Goal: Task Accomplishment & Management: Manage account settings

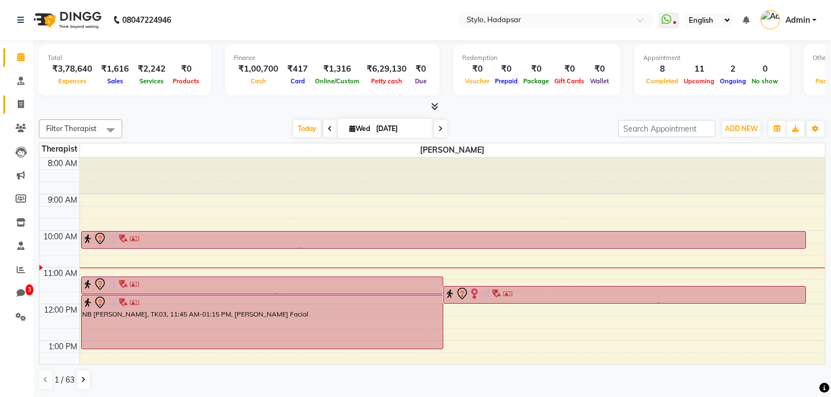
scroll to position [43, 0]
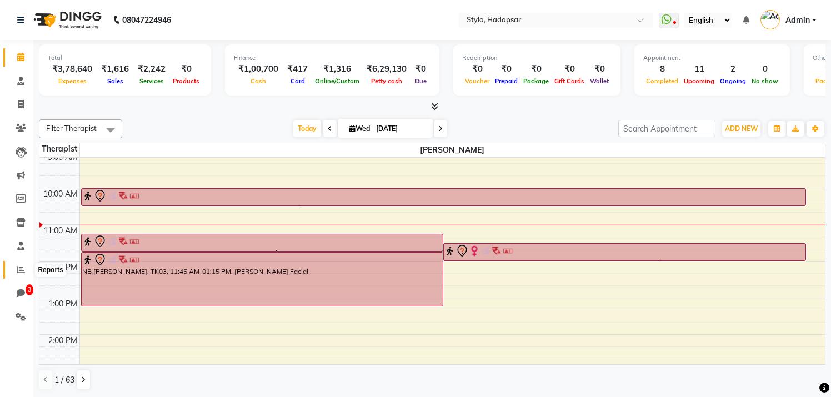
click at [18, 268] on icon at bounding box center [21, 269] width 8 height 8
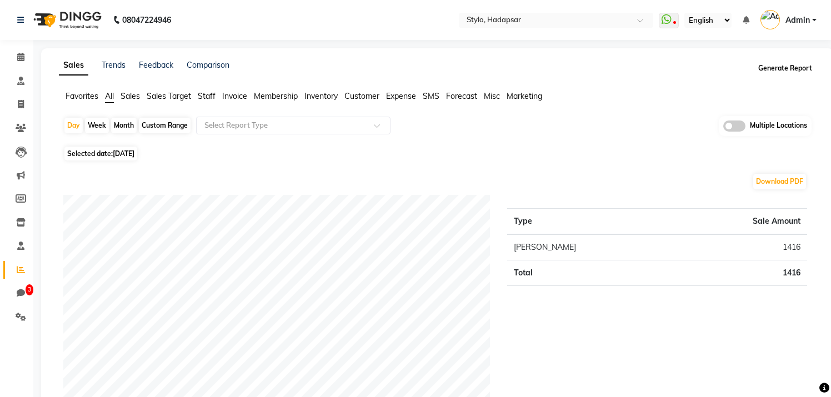
click at [789, 66] on button "Generate Report" at bounding box center [784, 69] width 59 height 16
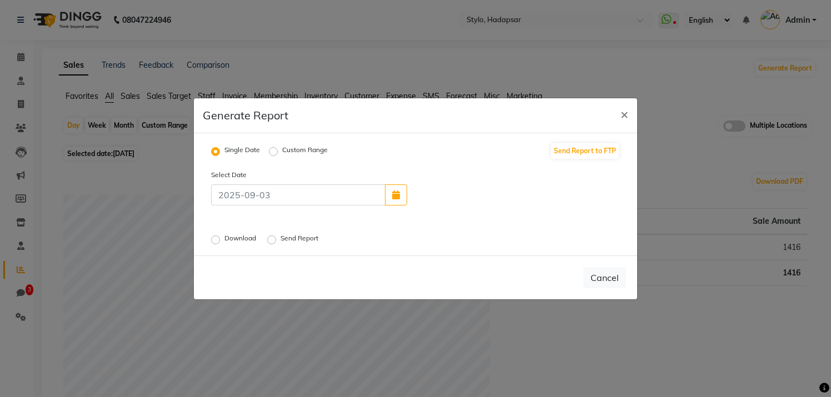
click at [224, 241] on label "Download" at bounding box center [241, 239] width 34 height 13
click at [213, 241] on input "Download" at bounding box center [217, 239] width 8 height 8
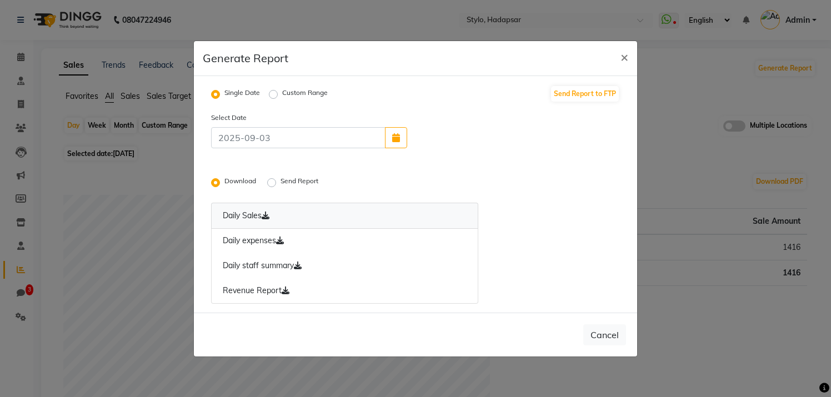
click at [267, 215] on icon at bounding box center [266, 216] width 8 height 8
click at [624, 54] on span "×" at bounding box center [624, 56] width 8 height 17
radio input "false"
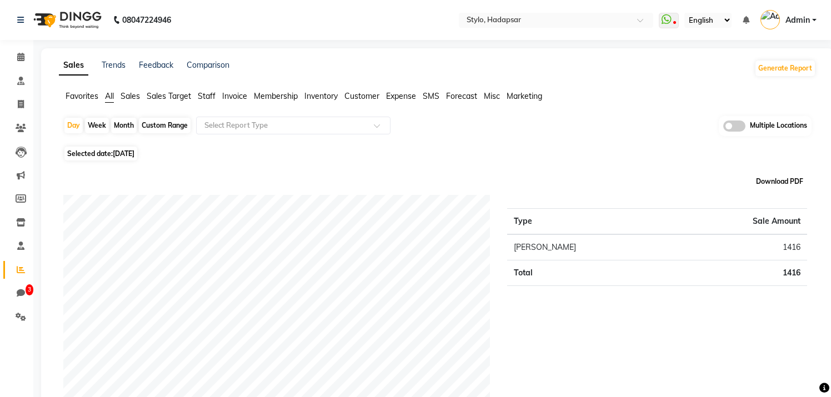
click at [783, 182] on button "Download PDF" at bounding box center [779, 182] width 53 height 16
click at [20, 55] on icon at bounding box center [20, 57] width 7 height 8
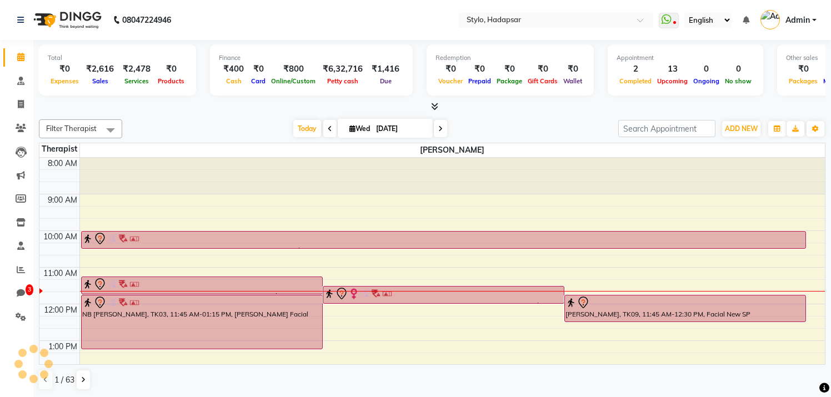
click at [94, 127] on span "Filter Therapist" at bounding box center [71, 128] width 51 height 9
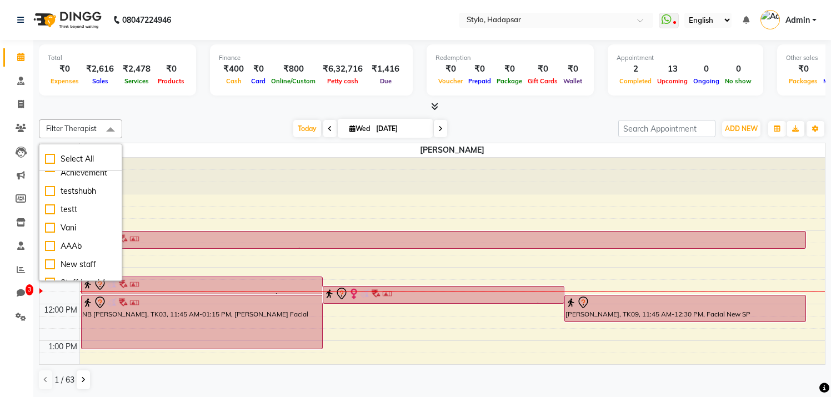
scroll to position [1127, 0]
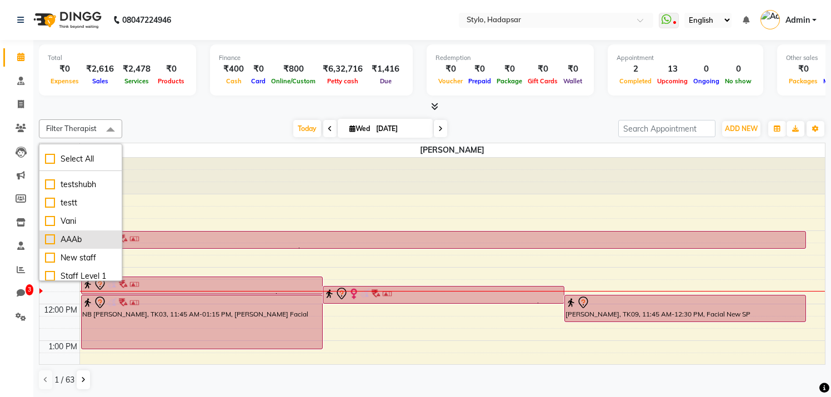
click at [46, 234] on div "AAAb" at bounding box center [80, 240] width 71 height 12
checkbox input "true"
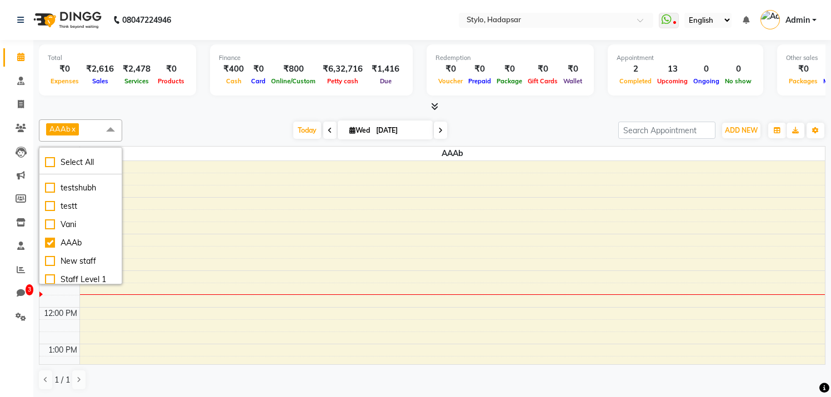
click at [227, 116] on div "AAAb x Select All aadi [PERSON_NAME] abc testing Abc testing abhi Admin A Amit …" at bounding box center [432, 255] width 786 height 280
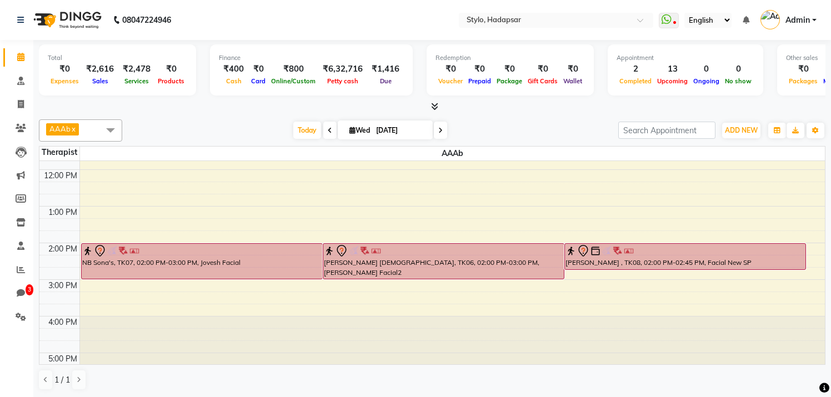
scroll to position [141, 0]
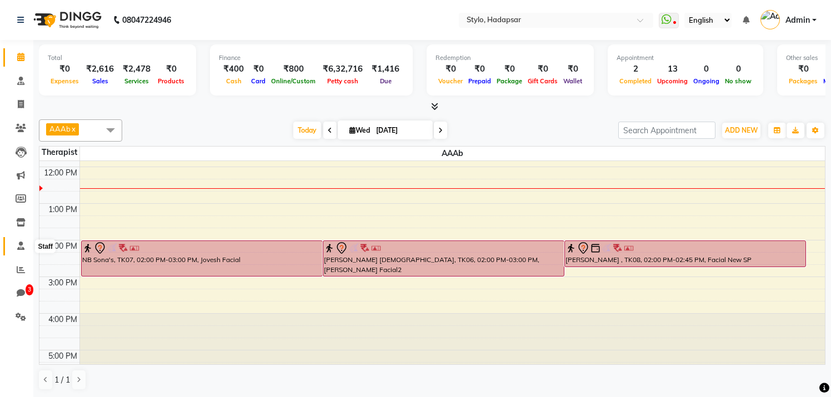
click at [18, 247] on icon at bounding box center [20, 246] width 7 height 8
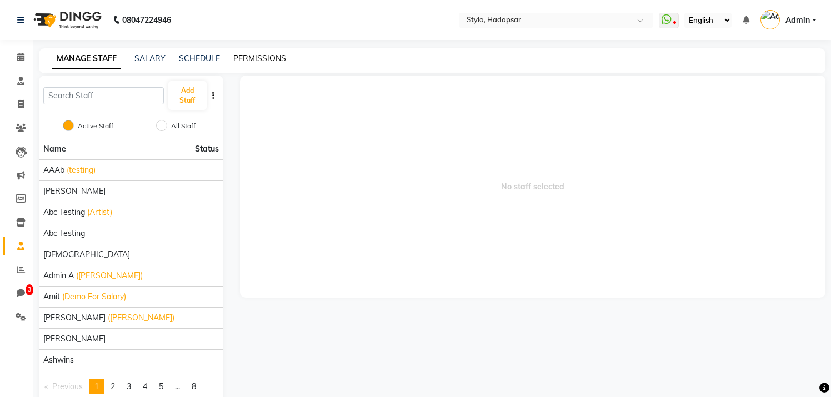
click at [255, 58] on link "PERMISSIONS" at bounding box center [259, 58] width 53 height 10
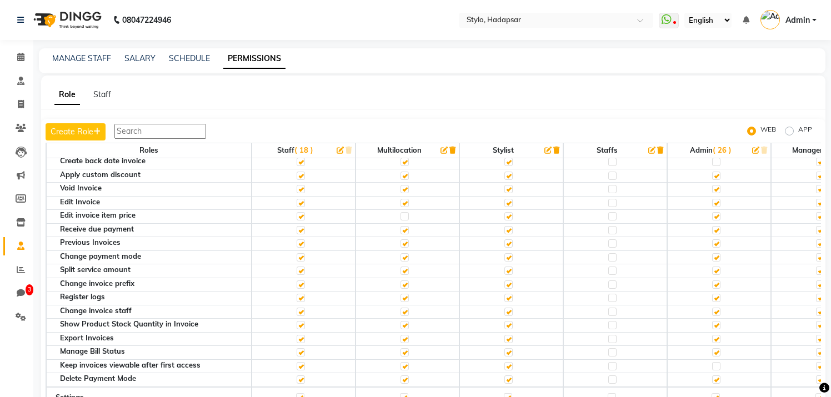
scroll to position [397, 0]
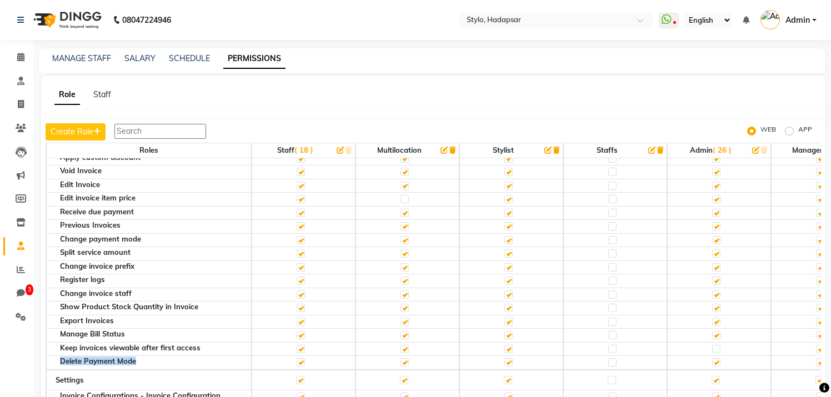
drag, startPoint x: 138, startPoint y: 362, endPoint x: 58, endPoint y: 363, distance: 80.0
click at [58, 363] on th "Delete Payment Mode" at bounding box center [148, 363] width 205 height 14
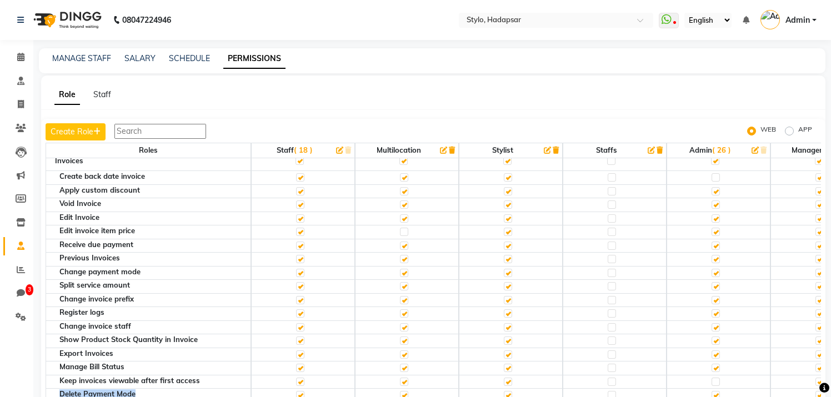
scroll to position [364, 0]
click at [798, 131] on label "APP" at bounding box center [805, 130] width 14 height 13
click at [792, 131] on input "APP" at bounding box center [791, 131] width 8 height 8
radio input "true"
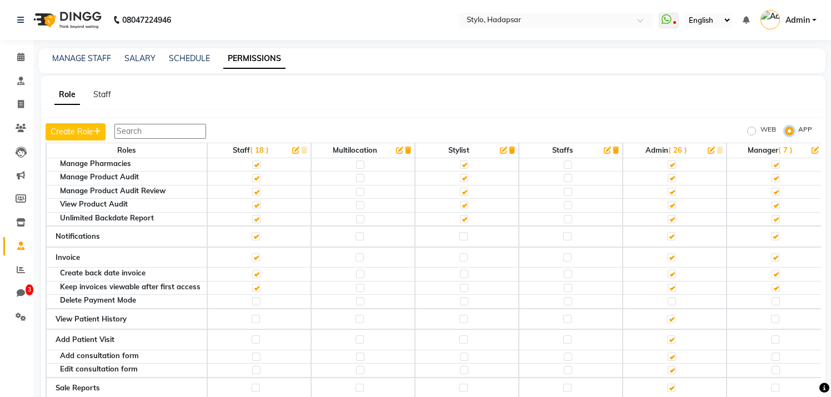
scroll to position [549, 0]
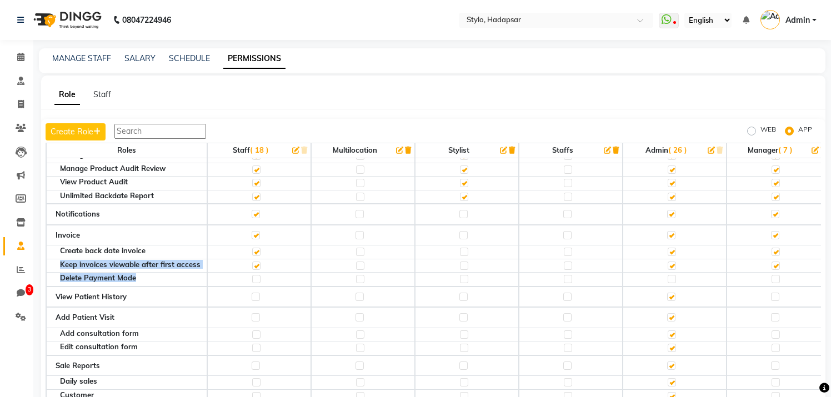
drag, startPoint x: 139, startPoint y: 278, endPoint x: 57, endPoint y: 267, distance: 82.3
click at [92, 256] on th "Create back date invoice" at bounding box center [126, 252] width 161 height 14
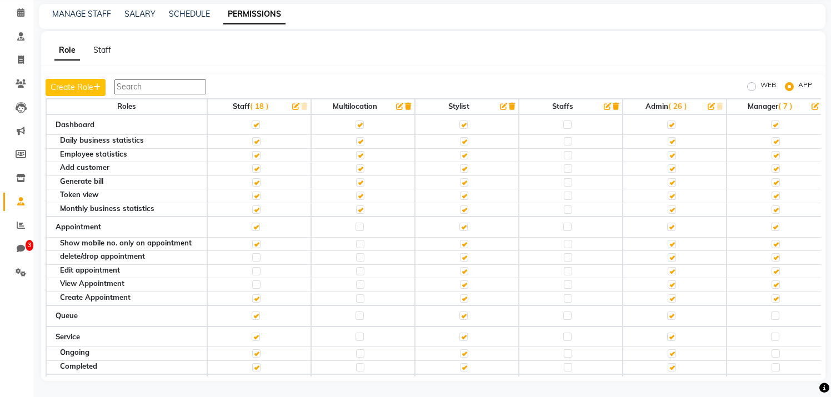
scroll to position [0, 0]
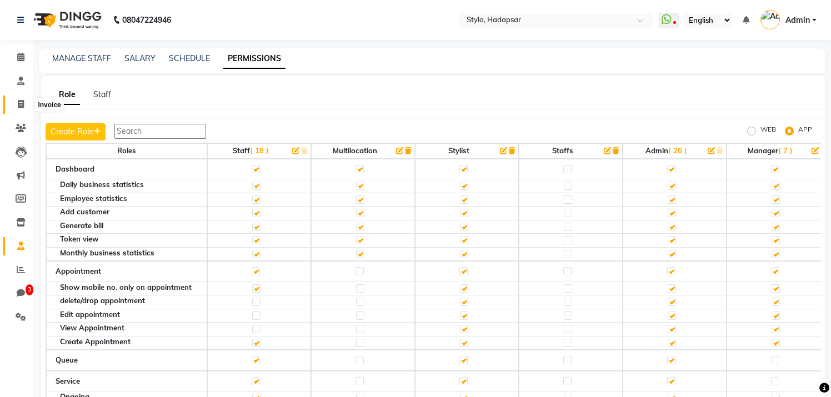
click at [19, 98] on span at bounding box center [20, 104] width 19 height 13
select select "service"
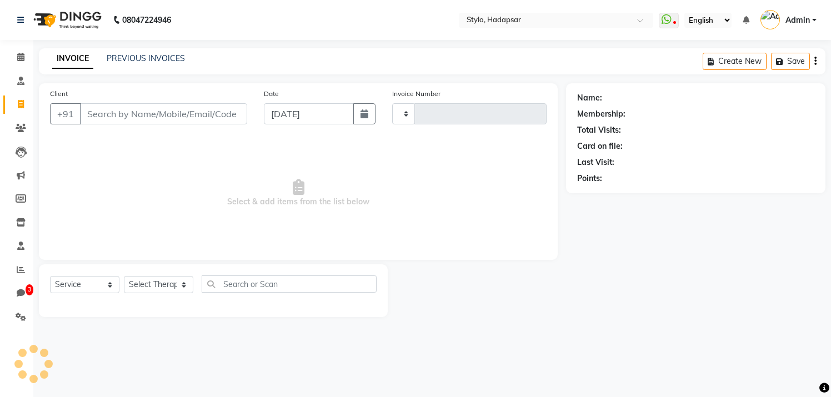
type input "769"
select select "157"
click at [172, 109] on input "Client" at bounding box center [163, 113] width 167 height 21
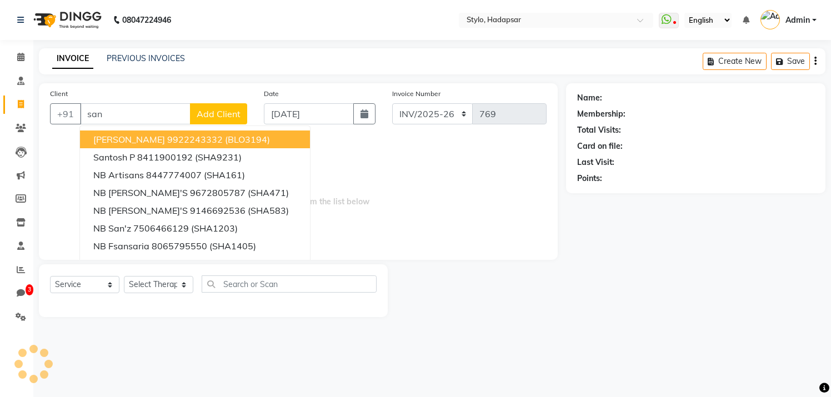
click at [180, 138] on ngb-highlight "9922243332" at bounding box center [195, 139] width 56 height 11
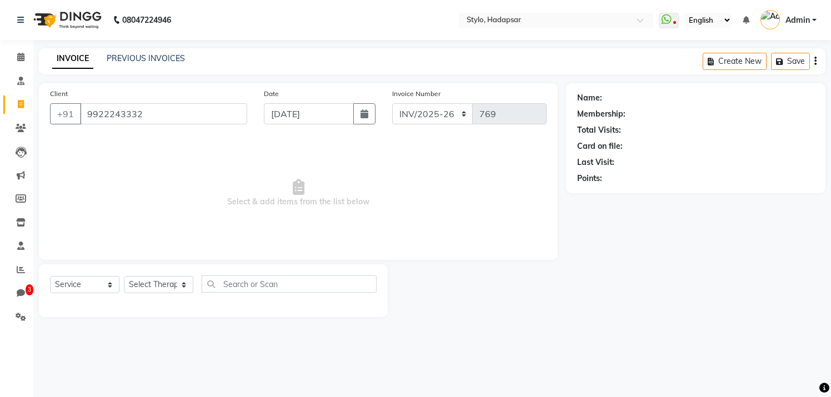
type input "9922243332"
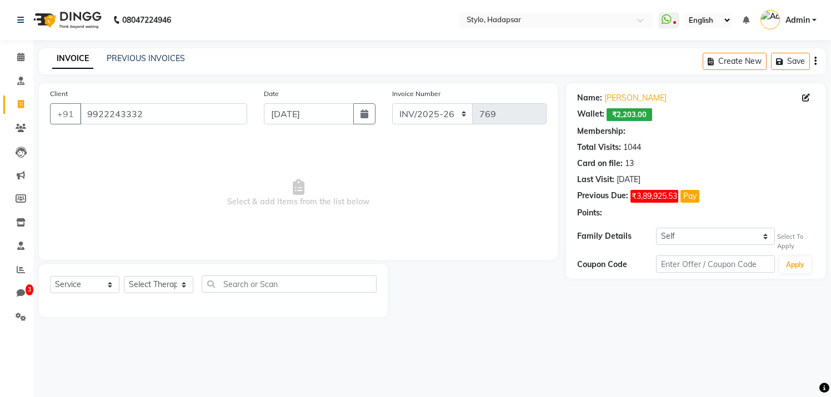
select select "15: Object"
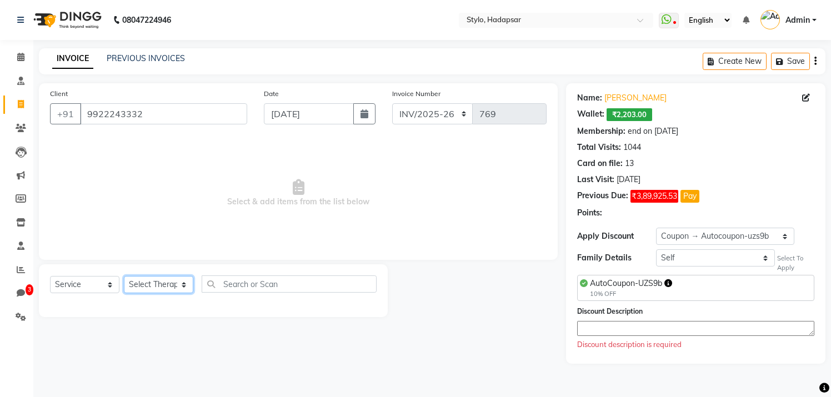
click at [162, 285] on select "Select Therapist AAAb aadi [PERSON_NAME] abc testing Abc testing abhi Admin A A…" at bounding box center [158, 284] width 69 height 17
select select "1670"
click at [124, 276] on select "Select Therapist AAAb aadi [PERSON_NAME] abc testing Abc testing abhi Admin A A…" at bounding box center [158, 284] width 69 height 17
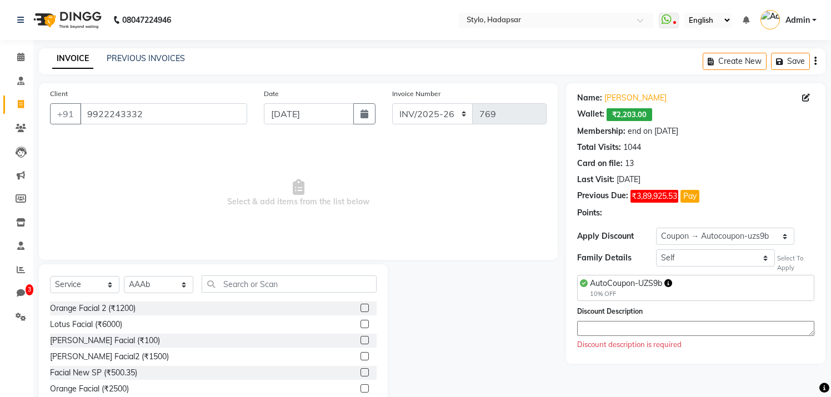
click at [156, 320] on div "Lotus Facial (₹6000)" at bounding box center [213, 325] width 327 height 14
click at [156, 312] on div "Orange Facial 2 (₹1200)" at bounding box center [213, 309] width 327 height 14
click at [165, 302] on div "Orange Facial 2 (₹1200)" at bounding box center [213, 309] width 327 height 14
click at [366, 307] on label at bounding box center [364, 308] width 8 height 8
click at [366, 307] on input "checkbox" at bounding box center [363, 308] width 7 height 7
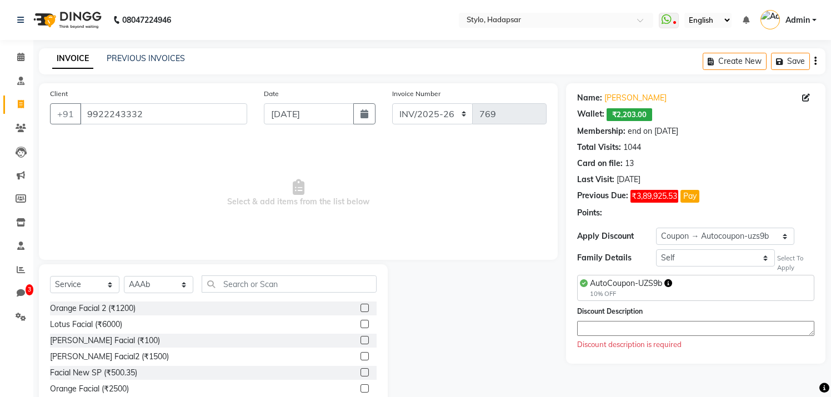
checkbox input "true"
select select "Z73944"
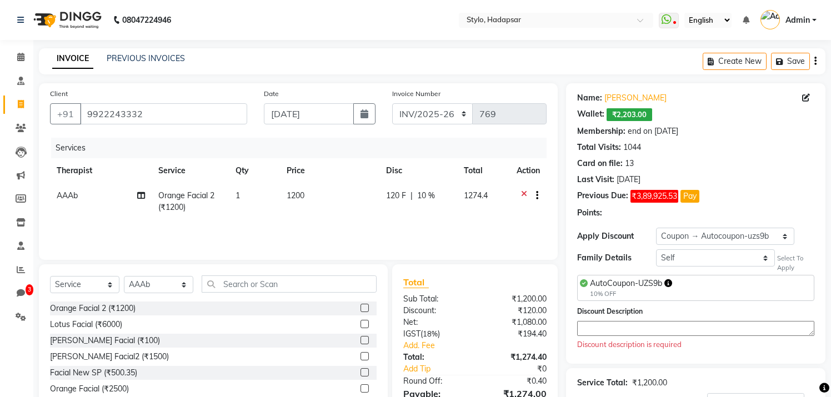
checkbox input "false"
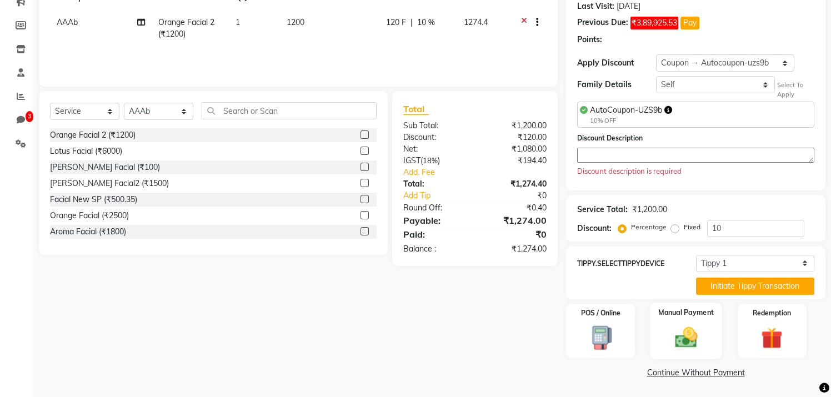
click at [695, 337] on img at bounding box center [686, 337] width 37 height 26
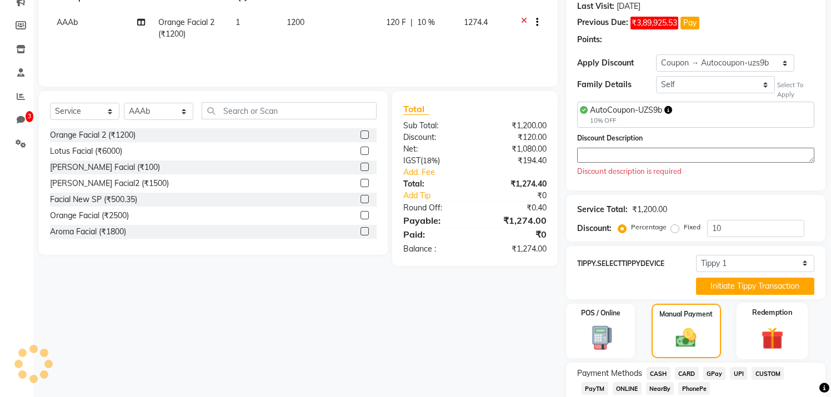
click at [776, 314] on label "Redemption" at bounding box center [772, 312] width 40 height 11
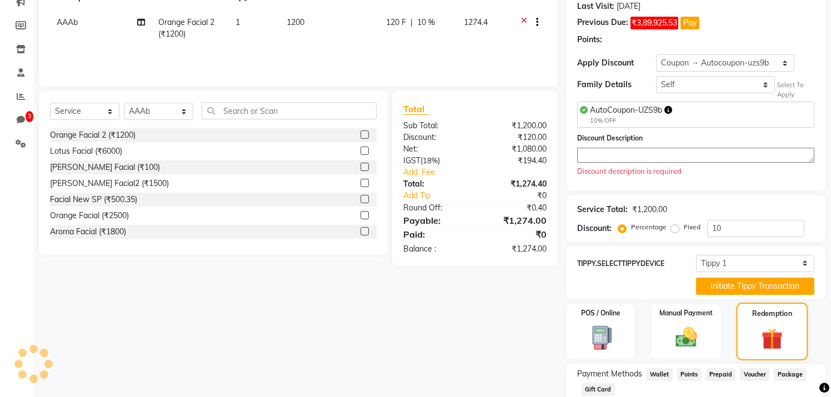
scroll to position [245, 0]
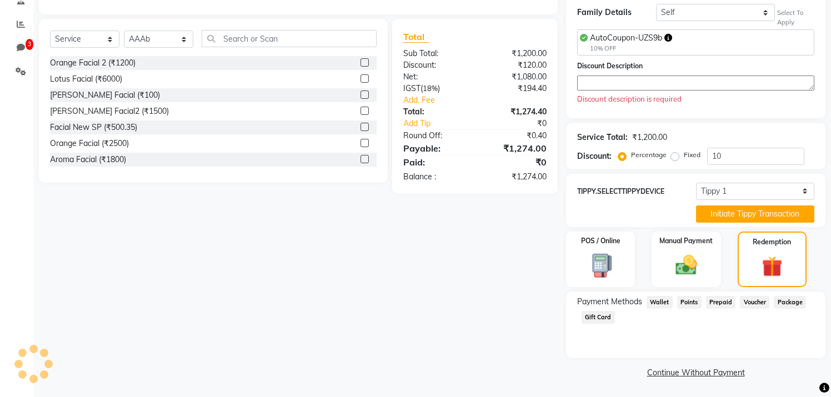
click at [724, 303] on span "Prepaid" at bounding box center [721, 302] width 30 height 13
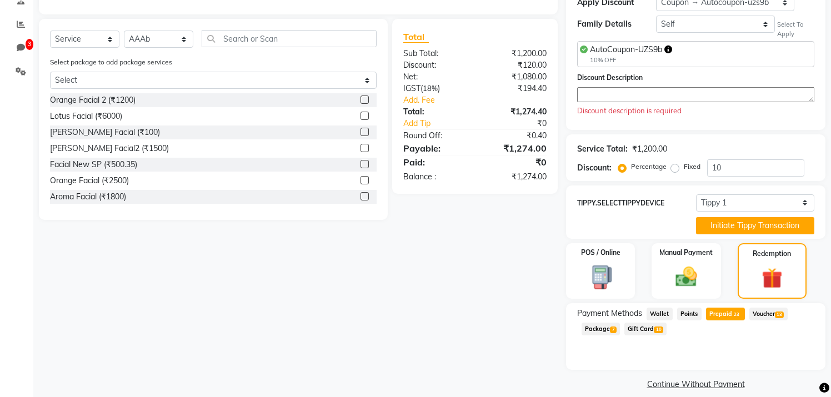
click at [729, 315] on span "Prepaid 23" at bounding box center [725, 314] width 39 height 13
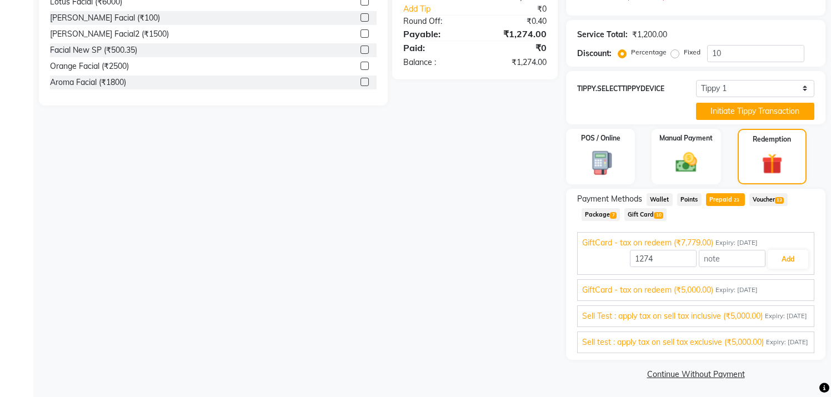
scroll to position [362, 0]
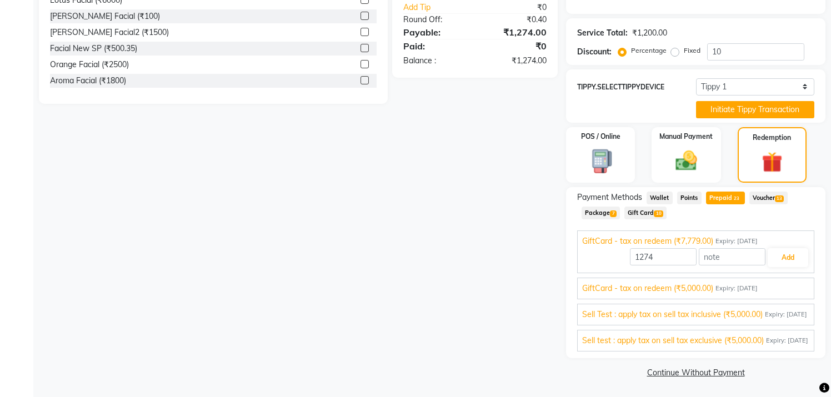
click at [663, 197] on span "Wallet" at bounding box center [659, 198] width 26 height 13
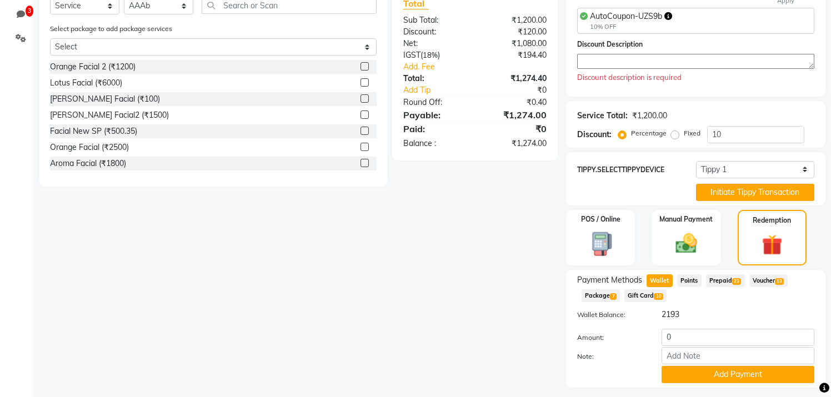
scroll to position [308, 0]
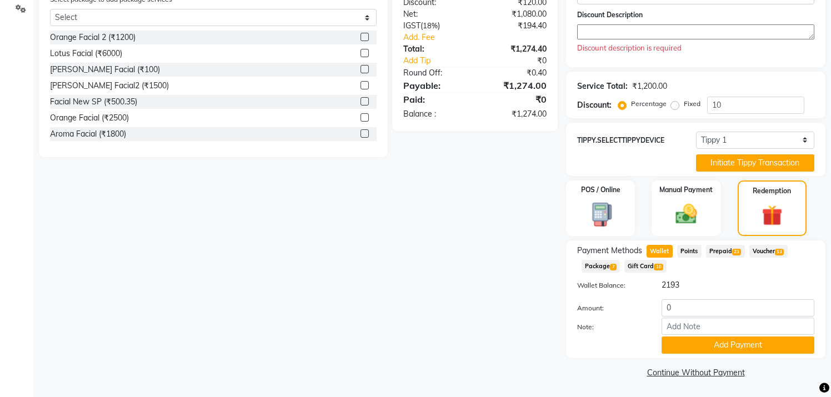
click at [693, 254] on span "Points" at bounding box center [689, 251] width 24 height 13
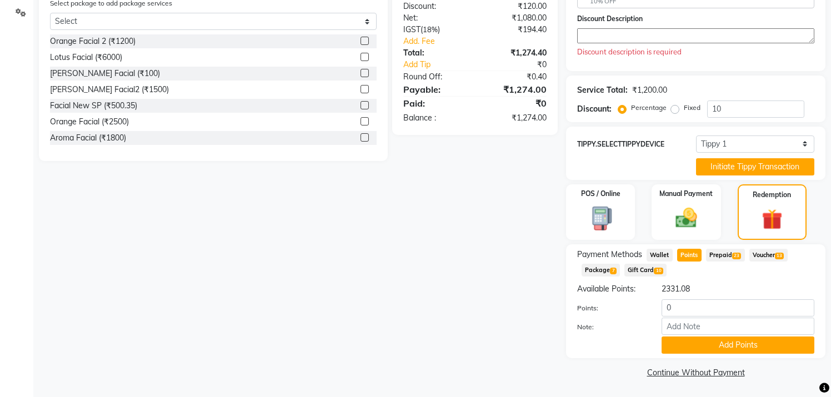
click at [609, 269] on span "Package 7" at bounding box center [600, 270] width 38 height 13
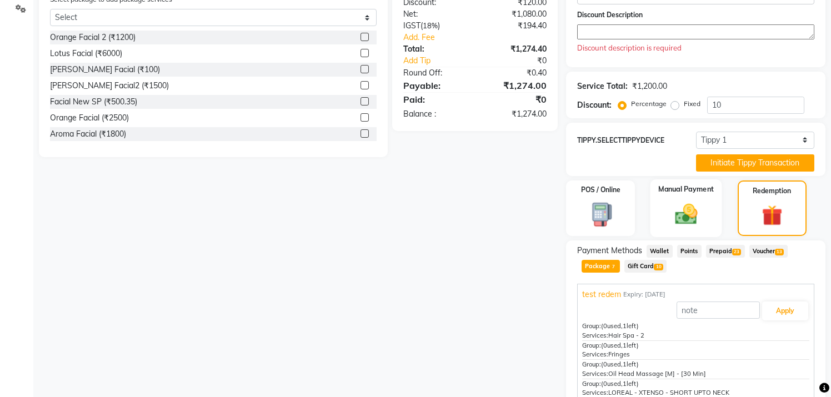
scroll to position [0, 0]
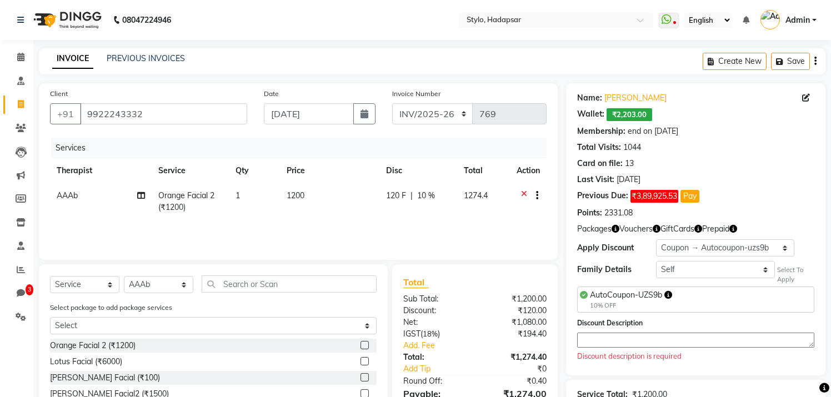
click at [616, 227] on icon "button" at bounding box center [615, 229] width 8 height 8
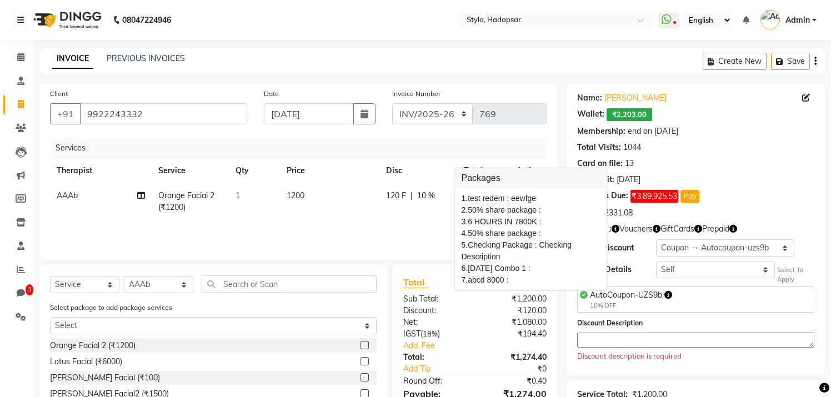
click at [738, 171] on div "Name: [PERSON_NAME] Wallet: ₹2,203.00 Membership: end on [DATE] Total Visits: 1…" at bounding box center [695, 153] width 237 height 131
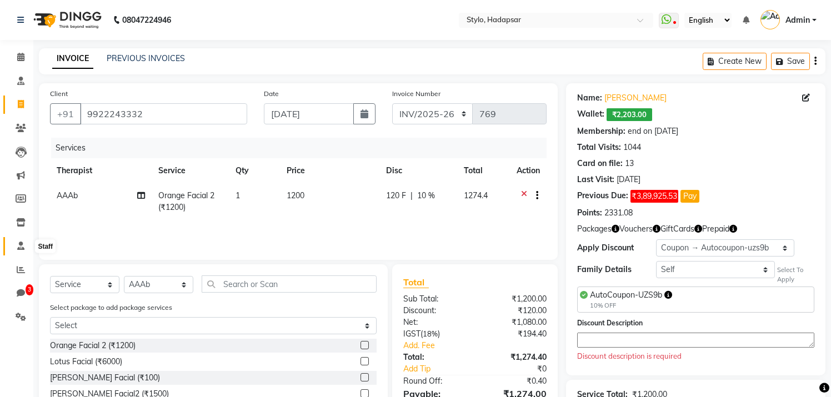
click at [17, 245] on icon at bounding box center [20, 246] width 7 height 8
click at [23, 269] on icon at bounding box center [21, 269] width 8 height 8
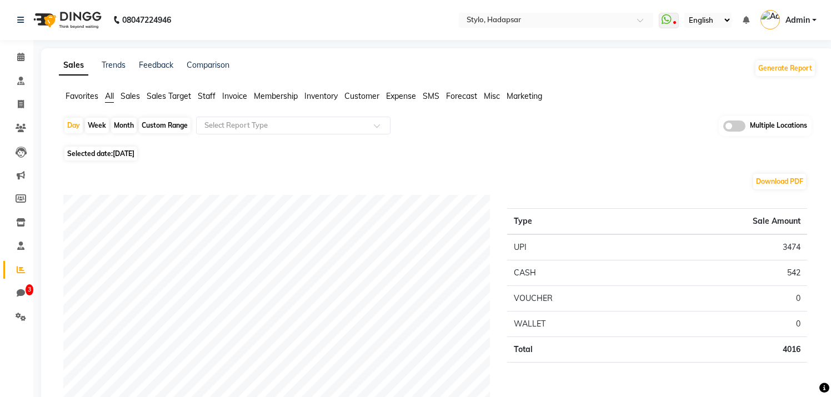
click at [730, 127] on span at bounding box center [734, 126] width 22 height 11
click at [723, 128] on input "checkbox" at bounding box center [723, 128] width 0 height 0
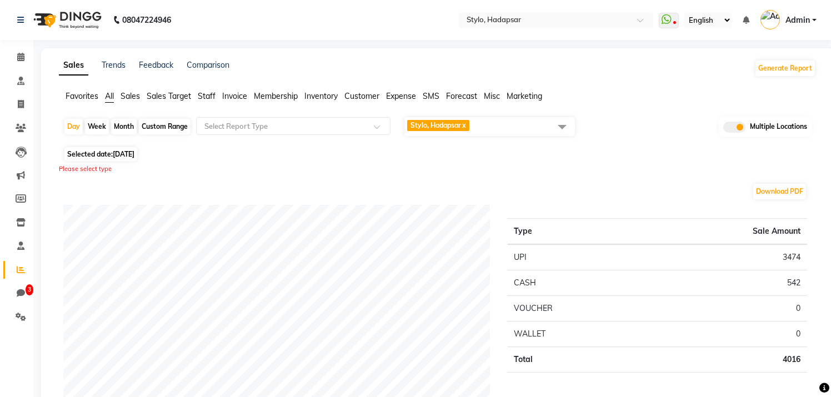
click at [734, 127] on span at bounding box center [734, 127] width 22 height 11
click at [723, 129] on input "checkbox" at bounding box center [723, 129] width 0 height 0
click at [19, 247] on icon at bounding box center [20, 246] width 7 height 8
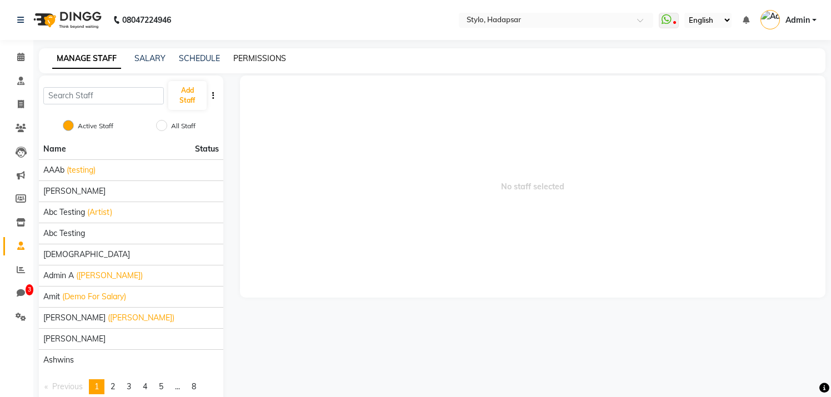
click at [250, 56] on link "PERMISSIONS" at bounding box center [259, 58] width 53 height 10
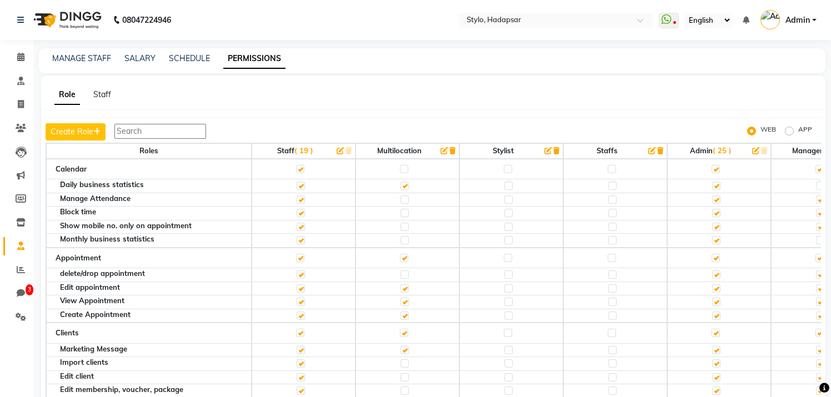
click at [545, 150] on icon "button" at bounding box center [547, 150] width 7 height 7
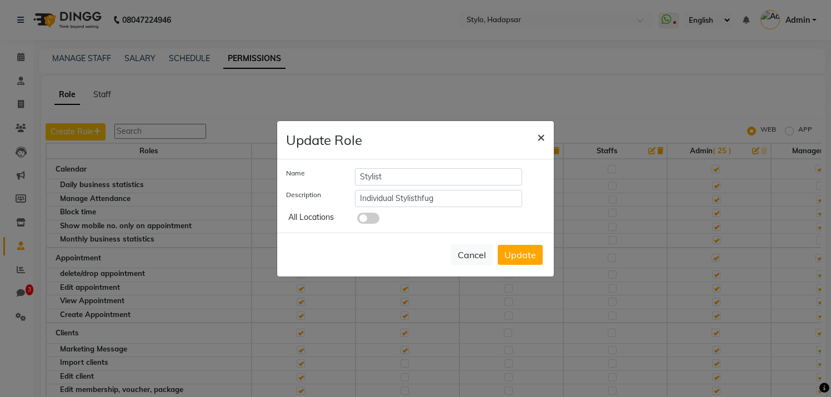
click at [542, 136] on span "×" at bounding box center [541, 136] width 8 height 17
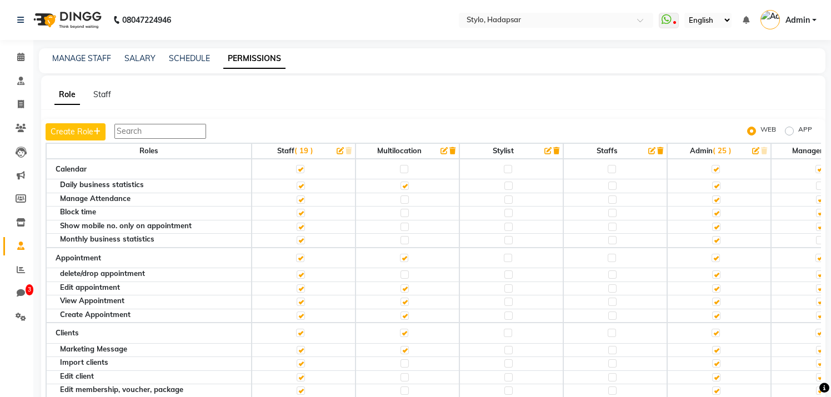
click at [544, 151] on icon "button" at bounding box center [547, 150] width 7 height 7
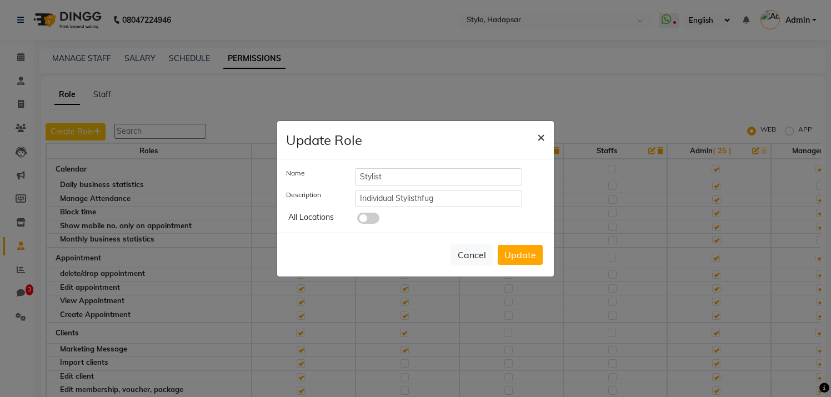
click at [542, 136] on span "×" at bounding box center [541, 136] width 8 height 17
